Goal: Navigation & Orientation: Find specific page/section

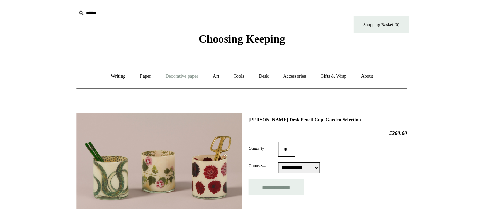
click at [179, 72] on link "Decorative paper +" at bounding box center [182, 72] width 44 height 19
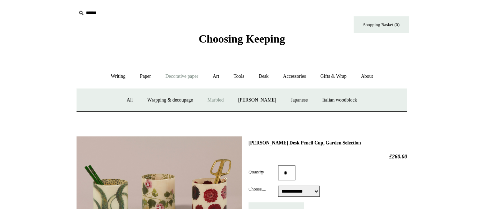
click at [213, 95] on link "Marbled" at bounding box center [214, 95] width 28 height 19
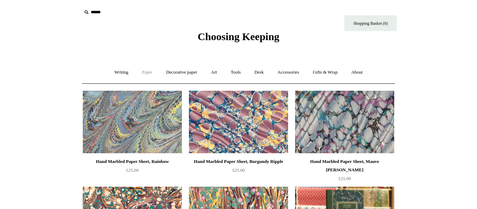
click at [143, 72] on link "Paper +" at bounding box center [147, 72] width 23 height 19
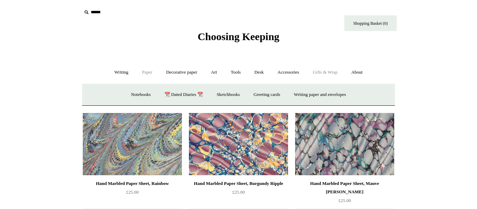
click at [323, 72] on link "Gifts & Wrap +" at bounding box center [325, 72] width 37 height 19
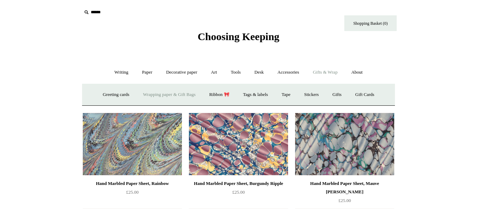
click at [182, 95] on link "Wrapping paper & Gift Bags" at bounding box center [169, 95] width 65 height 19
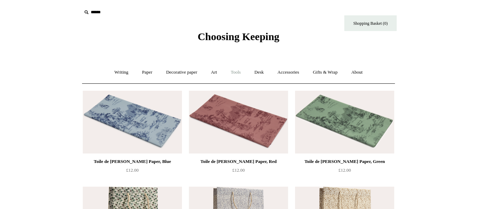
click at [235, 72] on link "Tools +" at bounding box center [235, 72] width 23 height 19
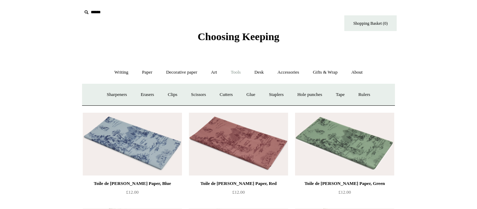
click at [235, 72] on link "Tools -" at bounding box center [235, 72] width 23 height 19
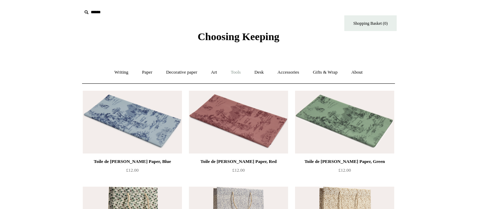
click at [235, 72] on link "Tools +" at bounding box center [235, 72] width 23 height 19
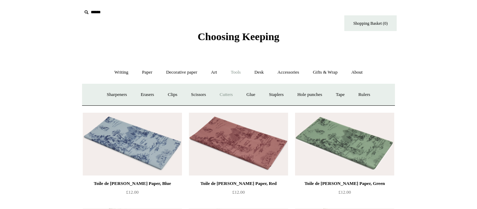
click at [225, 96] on link "Cutters" at bounding box center [226, 95] width 26 height 19
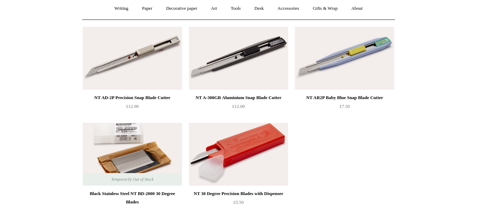
scroll to position [65, 0]
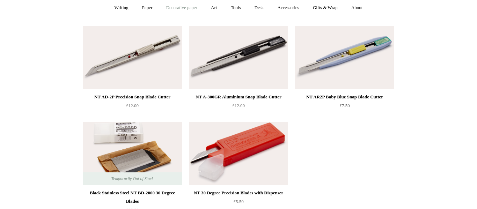
click at [174, 8] on link "Decorative paper +" at bounding box center [182, 8] width 44 height 19
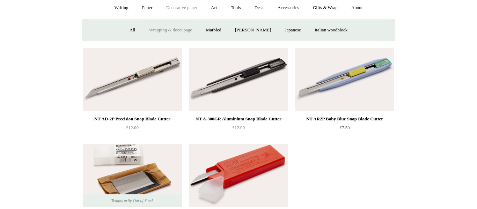
click at [179, 30] on link "Wrapping & decoupage" at bounding box center [171, 30] width 56 height 19
